Goal: Task Accomplishment & Management: Manage account settings

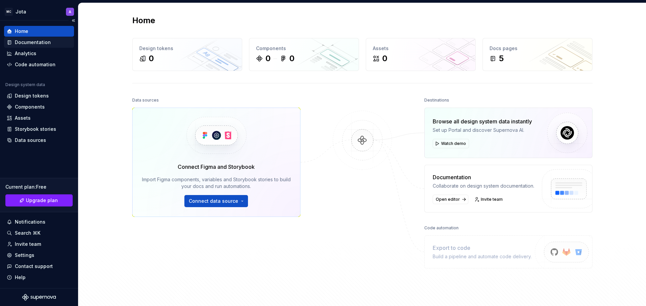
click at [27, 43] on div "Documentation" at bounding box center [33, 42] width 36 height 7
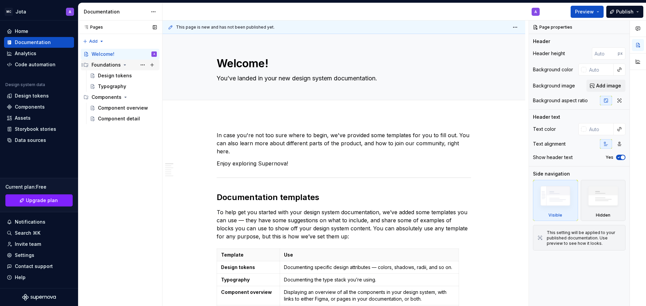
click at [125, 66] on icon "Page tree" at bounding box center [124, 64] width 5 height 5
click at [125, 65] on icon "Page tree" at bounding box center [124, 64] width 5 height 5
click at [125, 98] on icon "Page tree" at bounding box center [125, 97] width 5 height 5
click at [125, 97] on icon "Page tree" at bounding box center [125, 98] width 1 height 2
click at [123, 73] on div "Design tokens" at bounding box center [115, 75] width 34 height 7
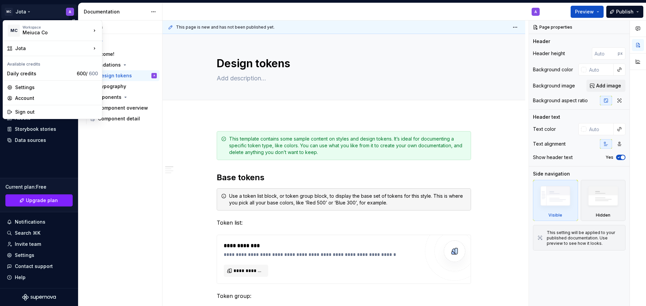
click at [28, 11] on html "MC Jota A Home Documentation Analytics Code automation Design system data Desig…" at bounding box center [323, 153] width 646 height 306
click at [36, 29] on div "Workspace" at bounding box center [57, 27] width 69 height 4
click at [45, 28] on div "Workspace" at bounding box center [57, 27] width 69 height 4
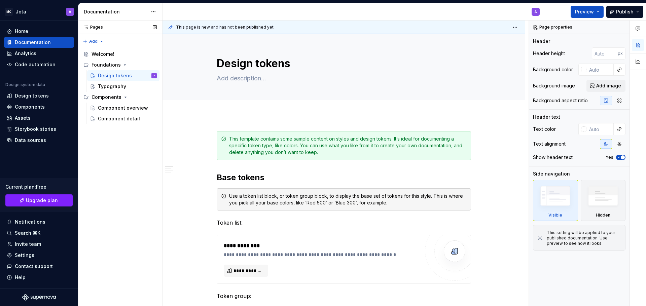
click at [135, 143] on div "Pages Pages Add Accessibility guide for tree Page tree. Navigate the tree with …" at bounding box center [120, 164] width 84 height 286
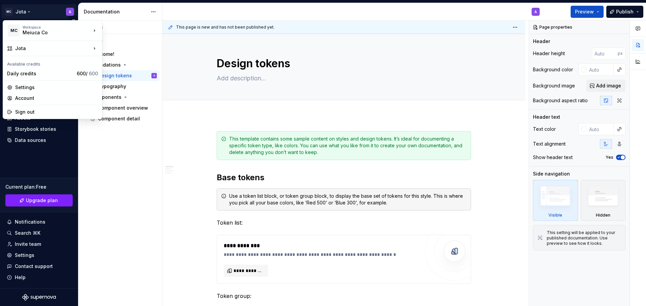
click at [70, 9] on html "MC Jota A Home Documentation Analytics Code automation Design system data Desig…" at bounding box center [323, 153] width 646 height 306
type textarea "*"
click at [25, 87] on div "Settings" at bounding box center [56, 87] width 83 height 7
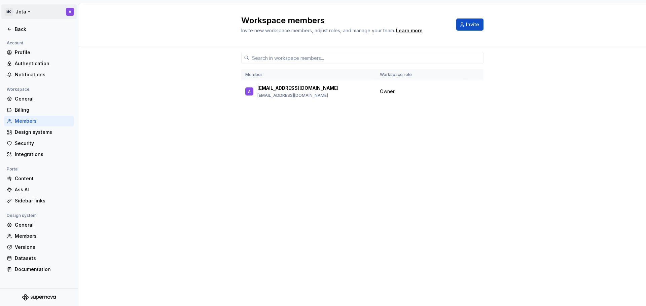
click at [73, 10] on html "MC Jota A Back Account Profile Authentication Notifications Workspace General B…" at bounding box center [323, 153] width 646 height 306
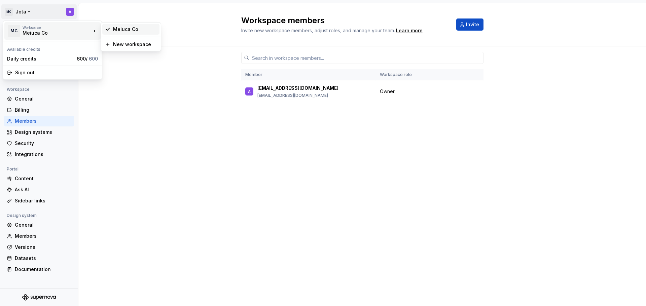
click at [126, 29] on div "Meiuca Co" at bounding box center [135, 29] width 44 height 7
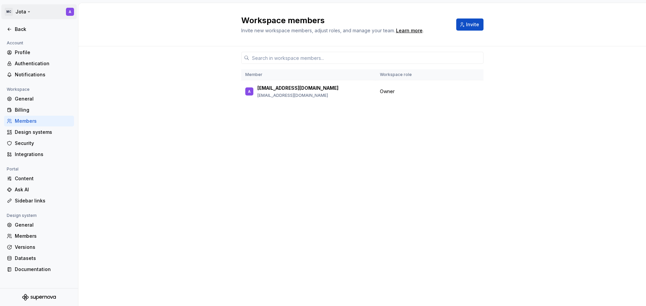
click at [26, 11] on html "MC Jota A Back Account Profile Authentication Notifications Workspace General B…" at bounding box center [323, 153] width 646 height 306
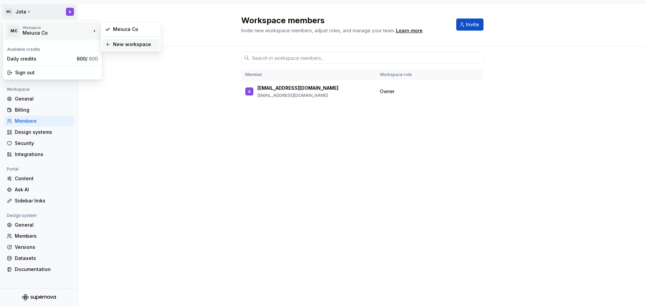
click at [112, 43] on div "New workspace" at bounding box center [130, 44] width 57 height 11
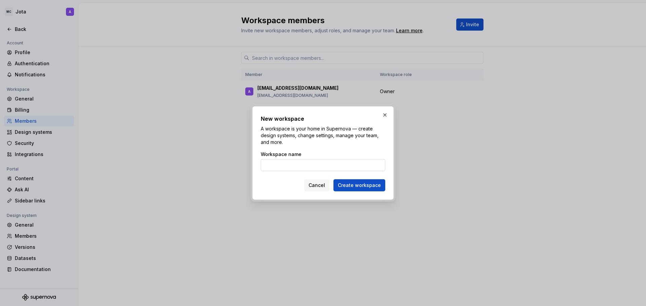
click at [302, 168] on input "Workspace name" at bounding box center [323, 165] width 125 height 12
type input "jeito-test"
click at [358, 184] on span "Create workspace" at bounding box center [359, 185] width 43 height 7
